Goal: Transaction & Acquisition: Download file/media

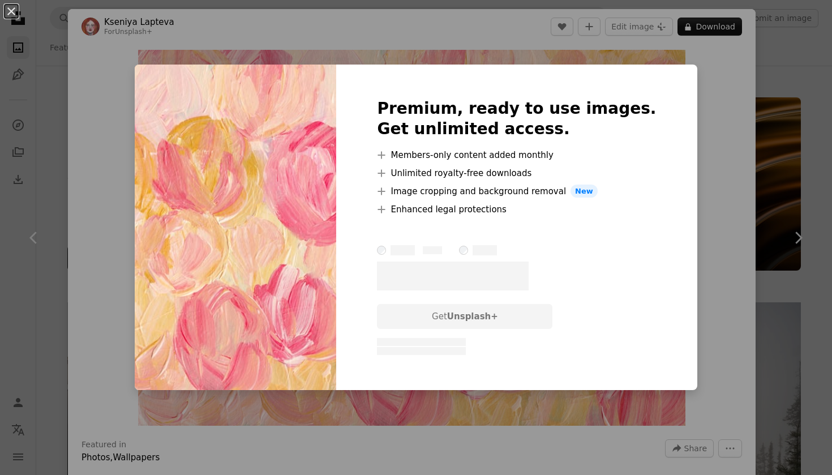
scroll to position [16162, 0]
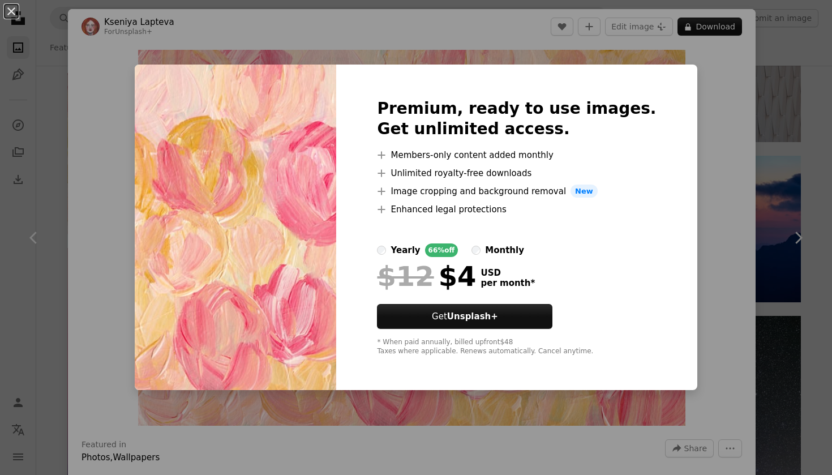
click at [695, 127] on div "An X shape Premium, ready to use images. Get unlimited access. A plus sign Memb…" at bounding box center [416, 237] width 832 height 475
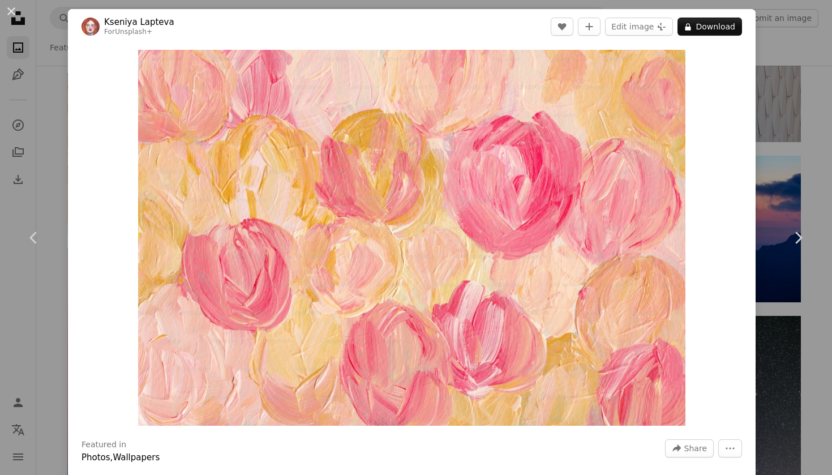
click at [802, 157] on div "An X shape Chevron left Chevron right [PERSON_NAME] For Unsplash+ A heart A plu…" at bounding box center [416, 237] width 832 height 475
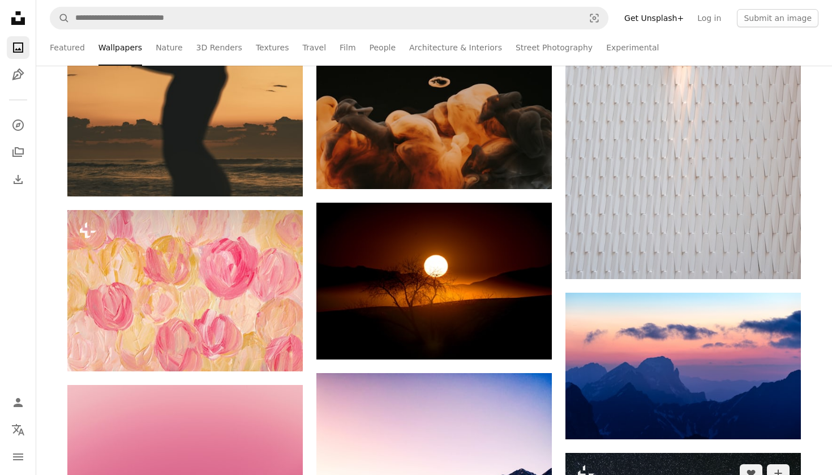
scroll to position [15818, 0]
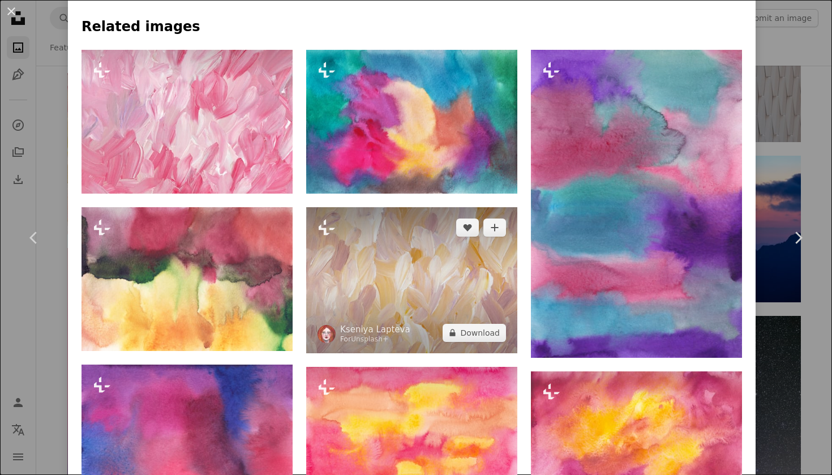
scroll to position [814, 0]
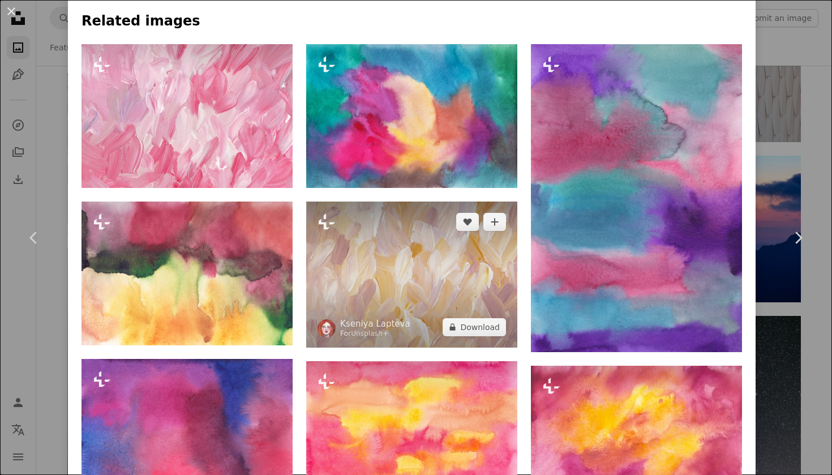
click at [424, 251] on img at bounding box center [411, 274] width 211 height 146
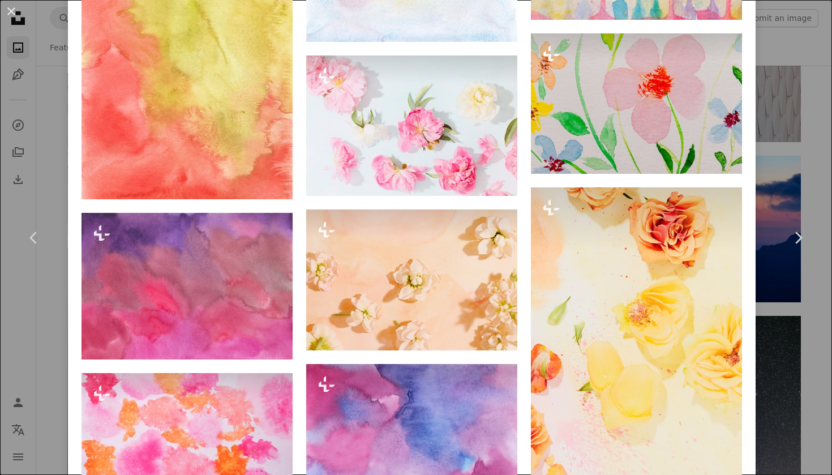
scroll to position [2585, 0]
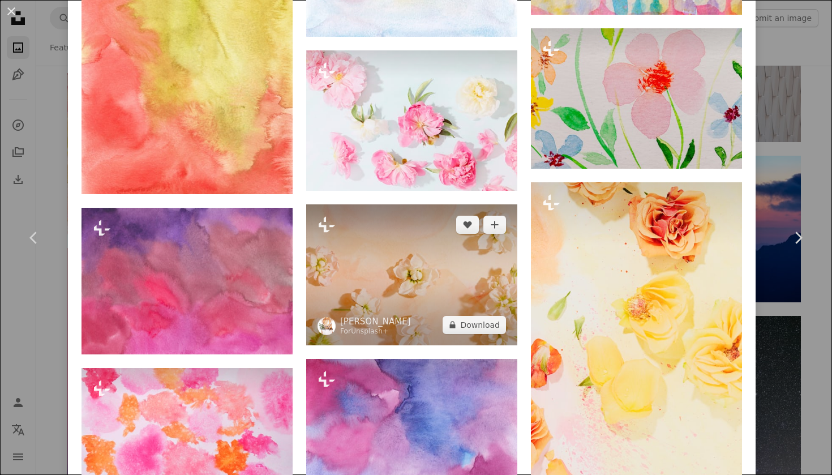
click at [379, 304] on img at bounding box center [411, 274] width 211 height 140
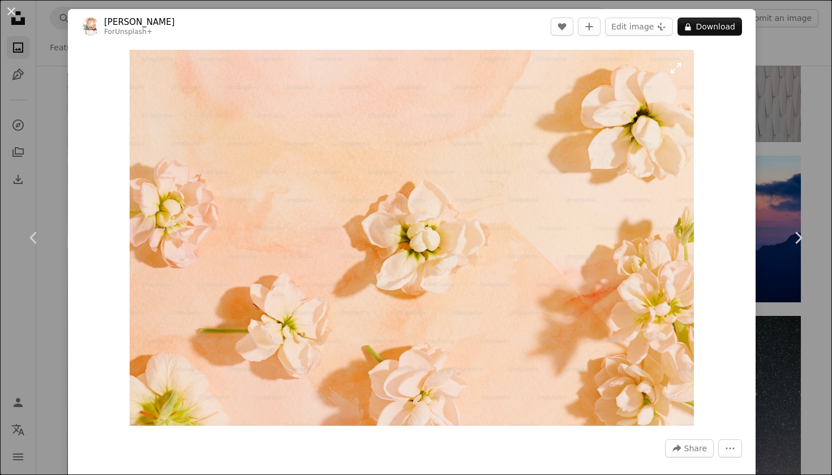
scroll to position [117, 0]
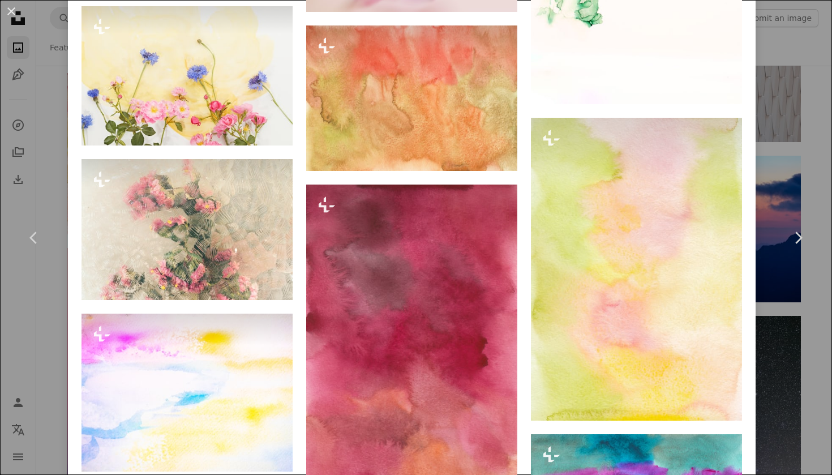
scroll to position [6481, 0]
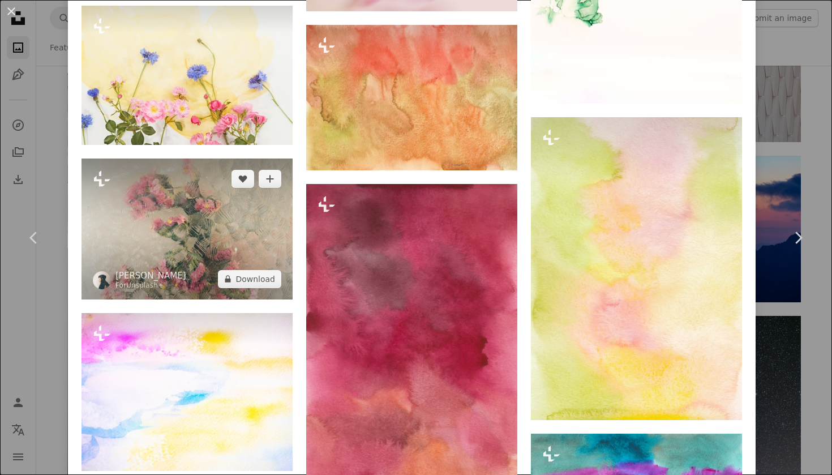
click at [191, 294] on img at bounding box center [187, 228] width 211 height 140
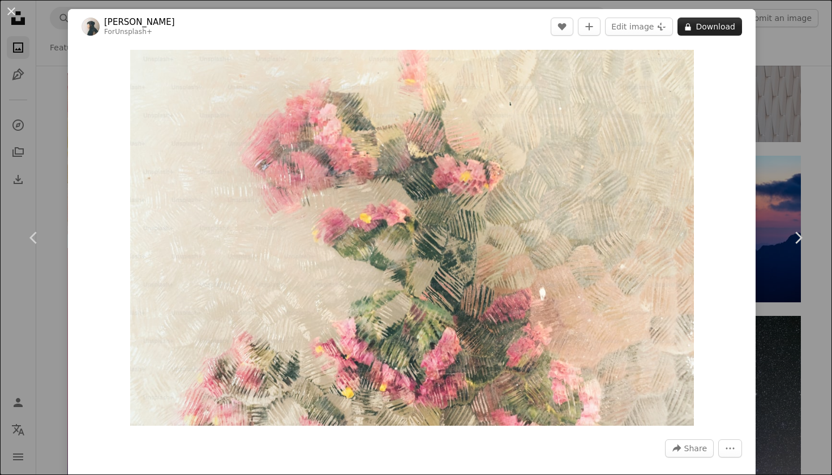
click at [705, 28] on button "A lock Download" at bounding box center [709, 27] width 65 height 18
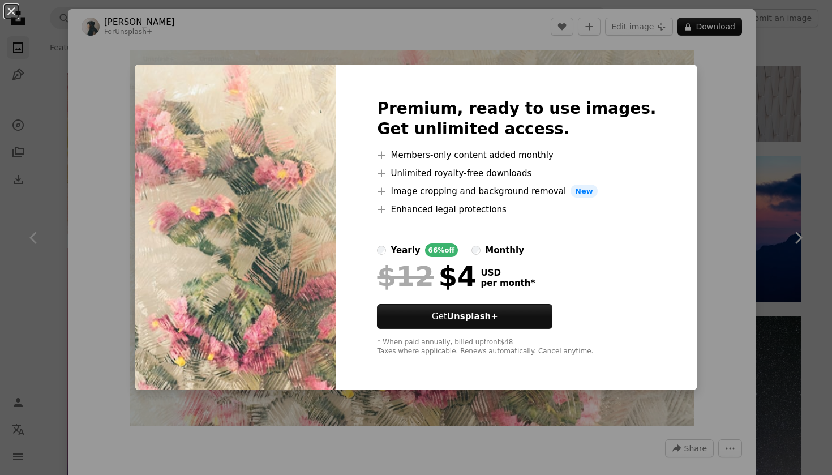
click at [724, 80] on div "An X shape Premium, ready to use images. Get unlimited access. A plus sign Memb…" at bounding box center [416, 237] width 832 height 475
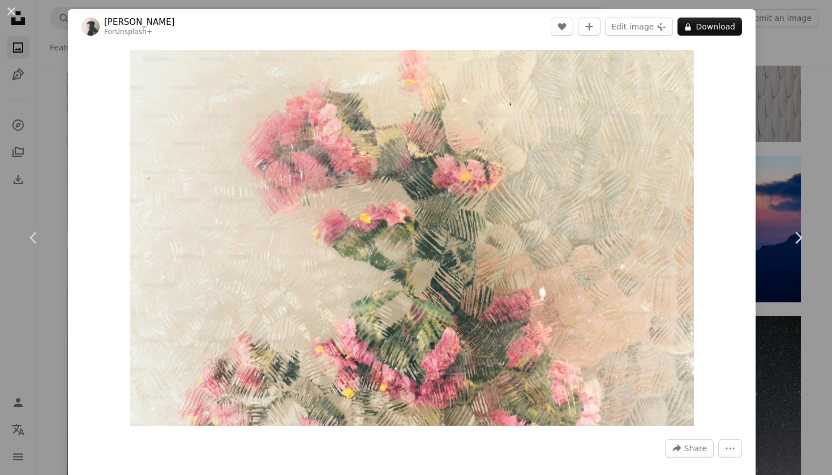
click at [808, 65] on div "An X shape Chevron left Chevron right [PERSON_NAME] For Unsplash+ A heart A plu…" at bounding box center [416, 237] width 832 height 475
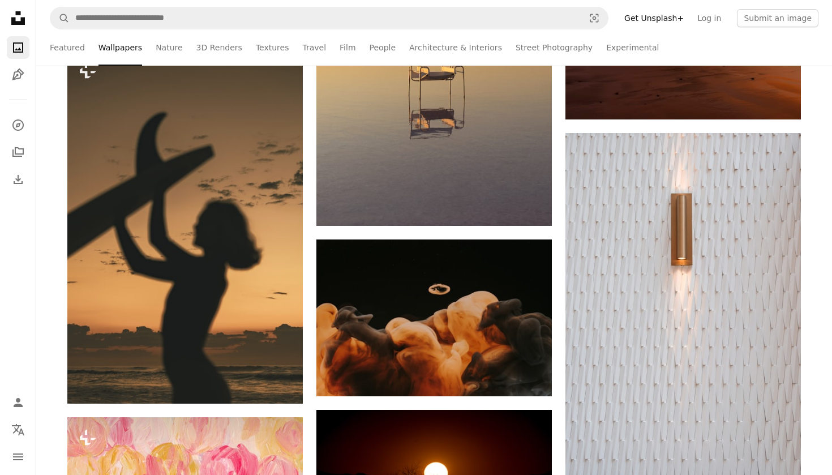
scroll to position [15819, 0]
